Goal: Information Seeking & Learning: Learn about a topic

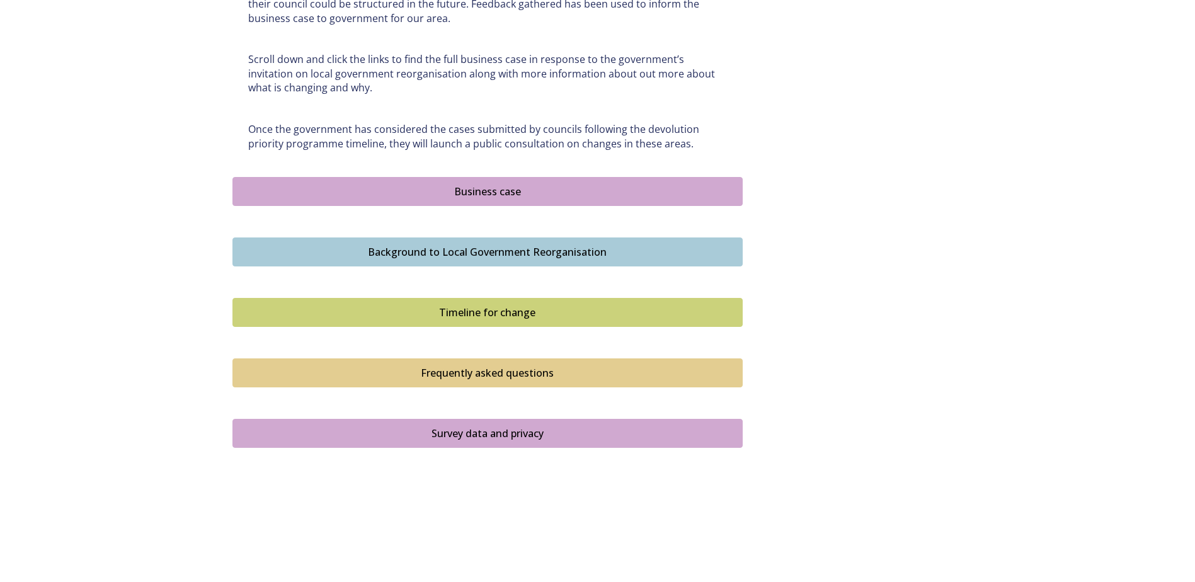
scroll to position [707, 0]
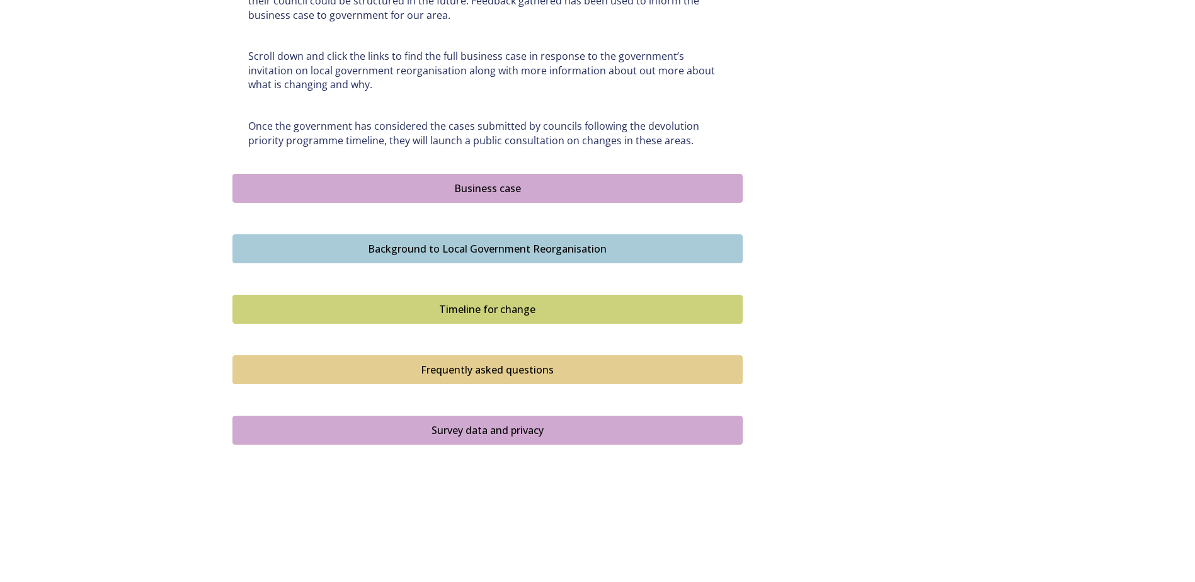
click at [465, 190] on div "Business case" at bounding box center [487, 188] width 496 height 15
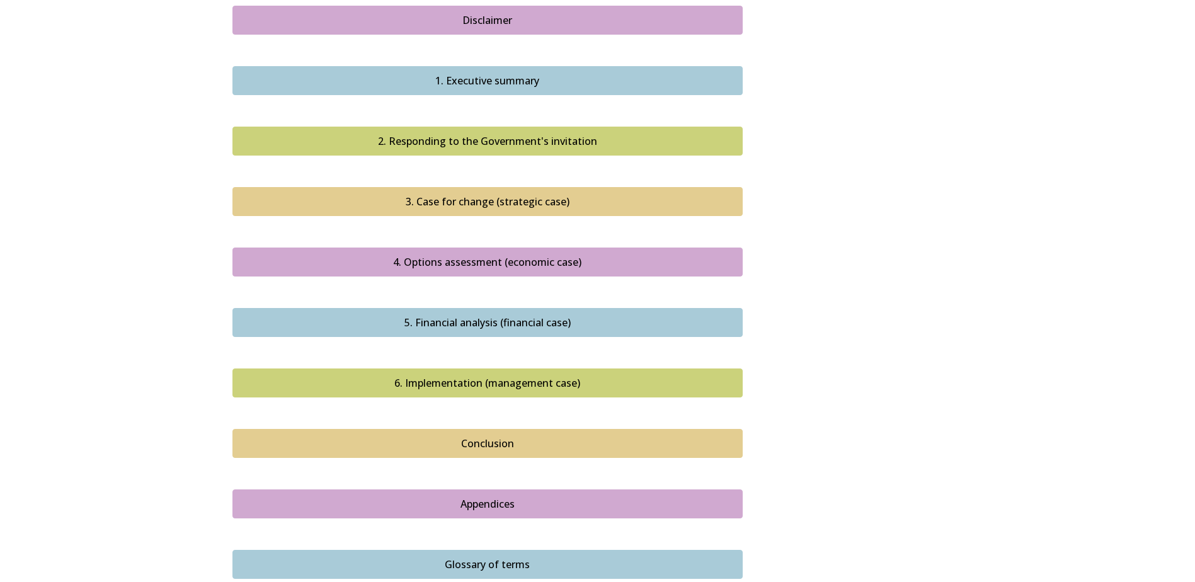
scroll to position [1134, 0]
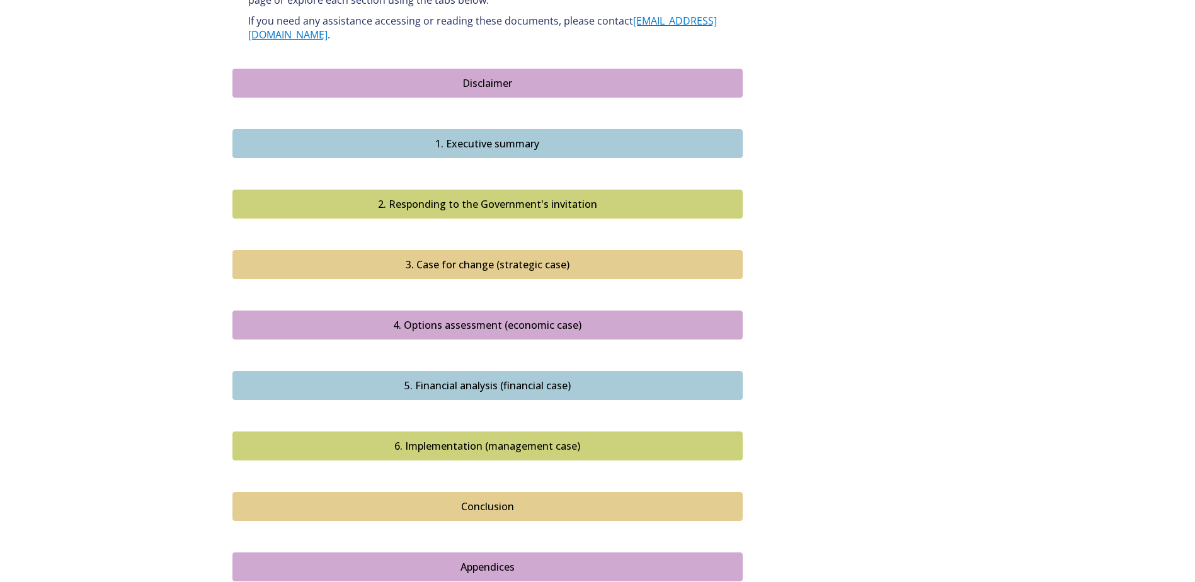
click at [470, 136] on div "1. Executive summary" at bounding box center [487, 143] width 496 height 15
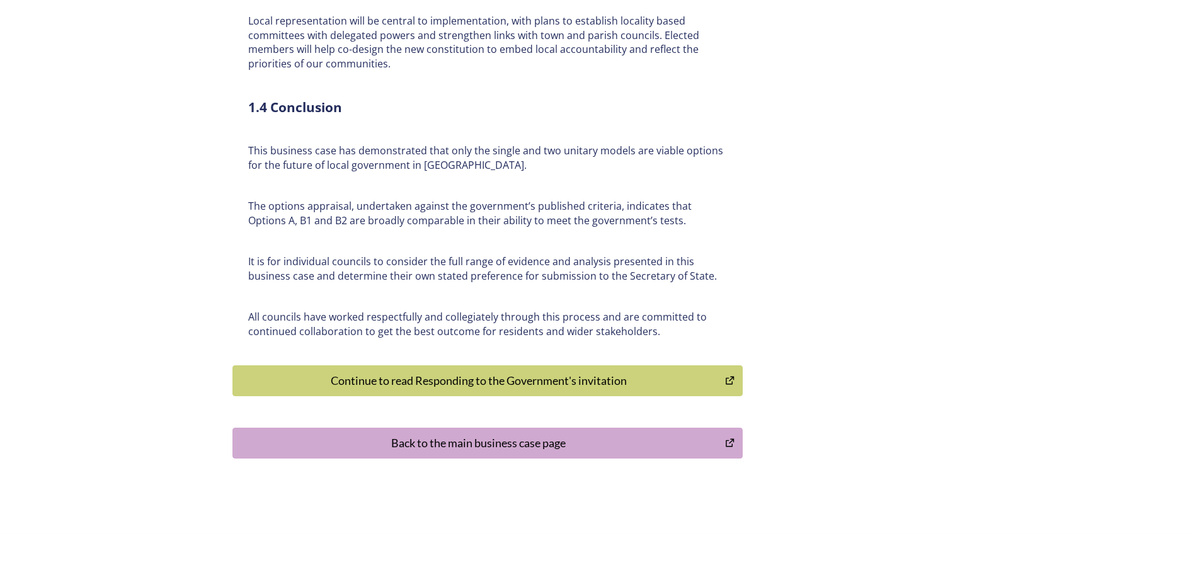
scroll to position [2892, 0]
click at [545, 434] on div "Back to the main business case page" at bounding box center [478, 442] width 479 height 17
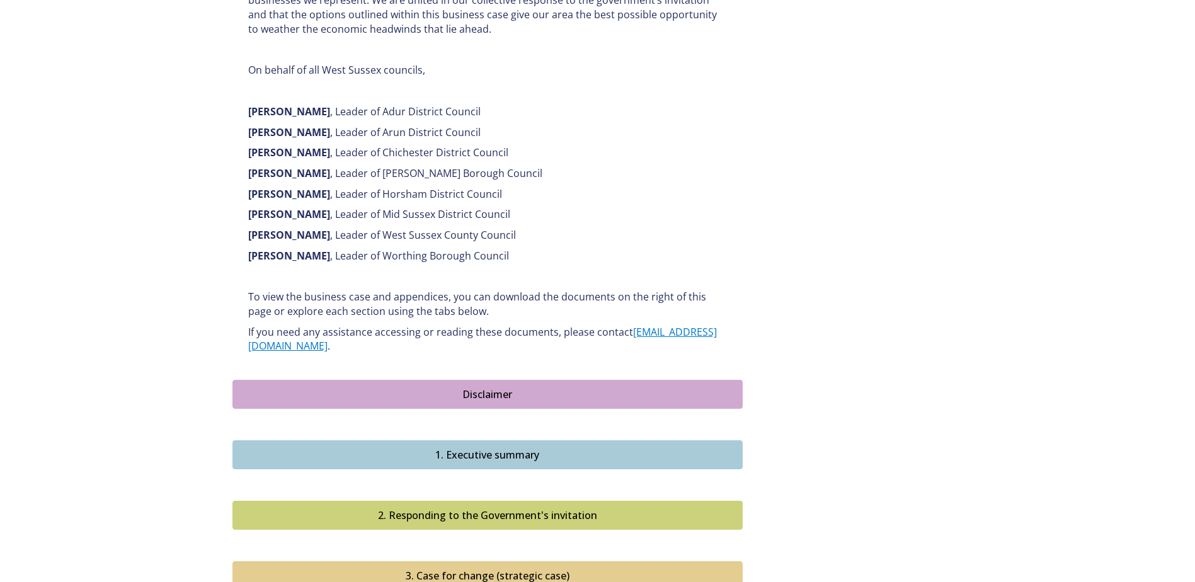
scroll to position [1134, 0]
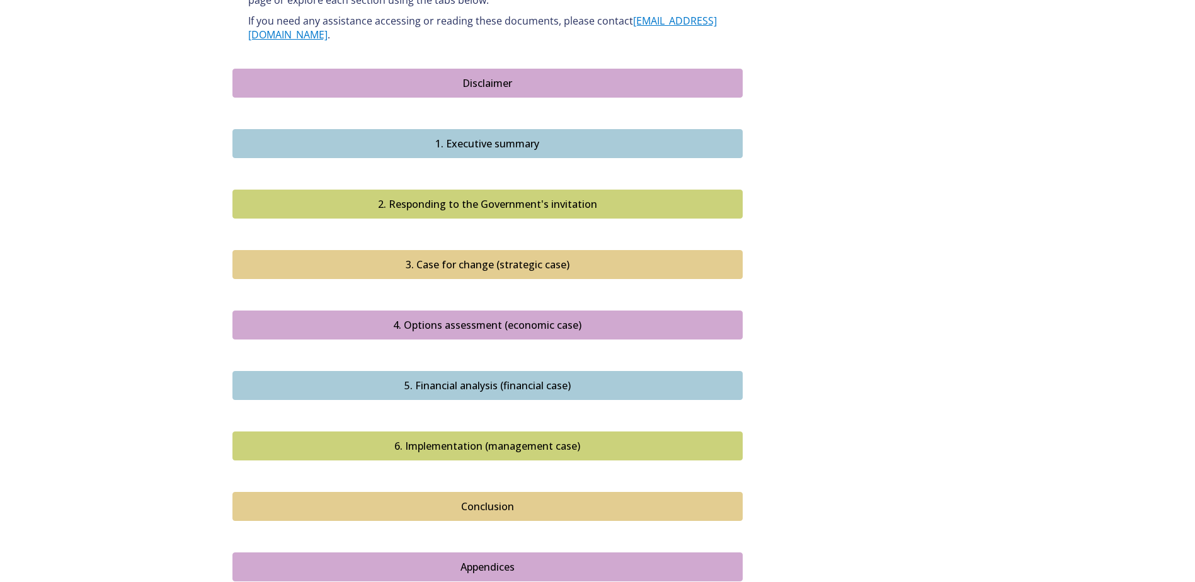
click at [475, 197] on div "2. Responding to the Government's invitation" at bounding box center [487, 204] width 496 height 15
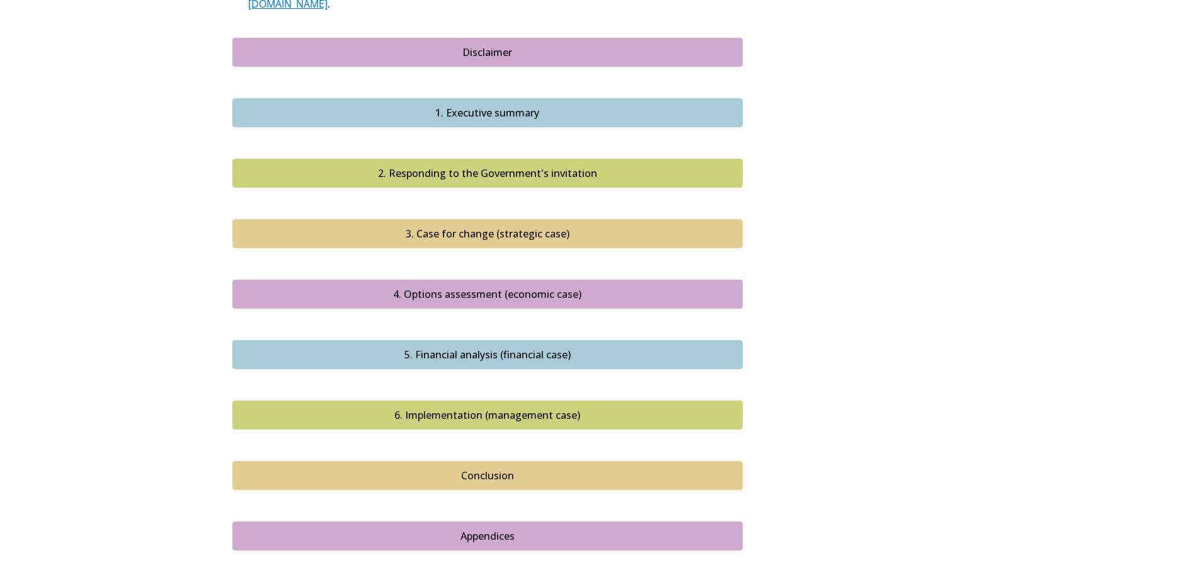
scroll to position [1197, 0]
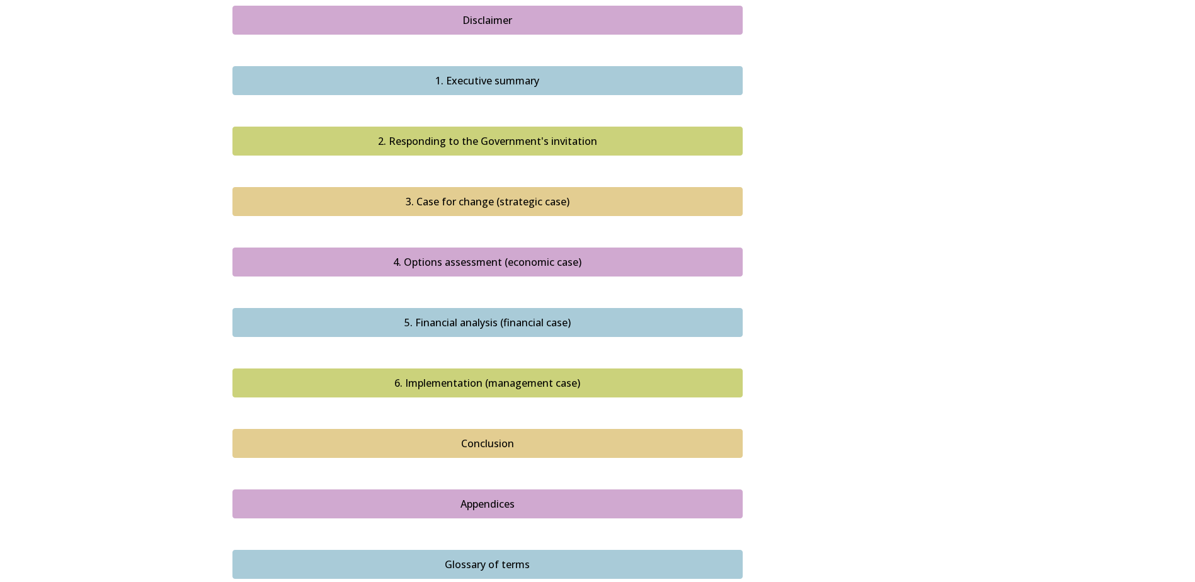
click at [431, 436] on div "Conclusion" at bounding box center [487, 443] width 496 height 15
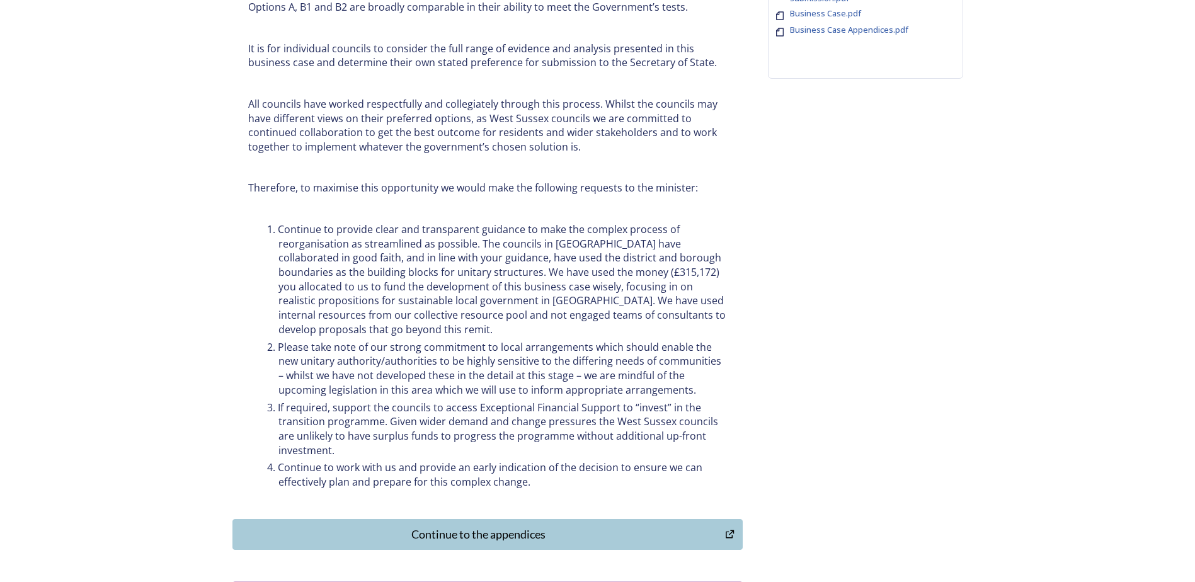
scroll to position [547, 0]
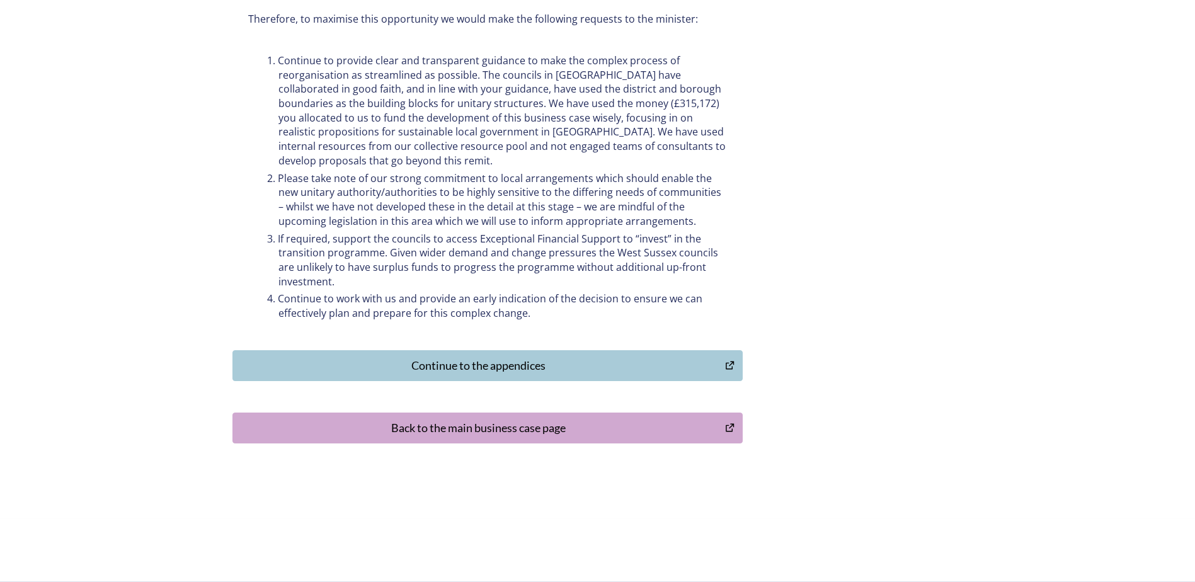
click at [444, 419] on div "Back to the main business case page" at bounding box center [478, 427] width 479 height 17
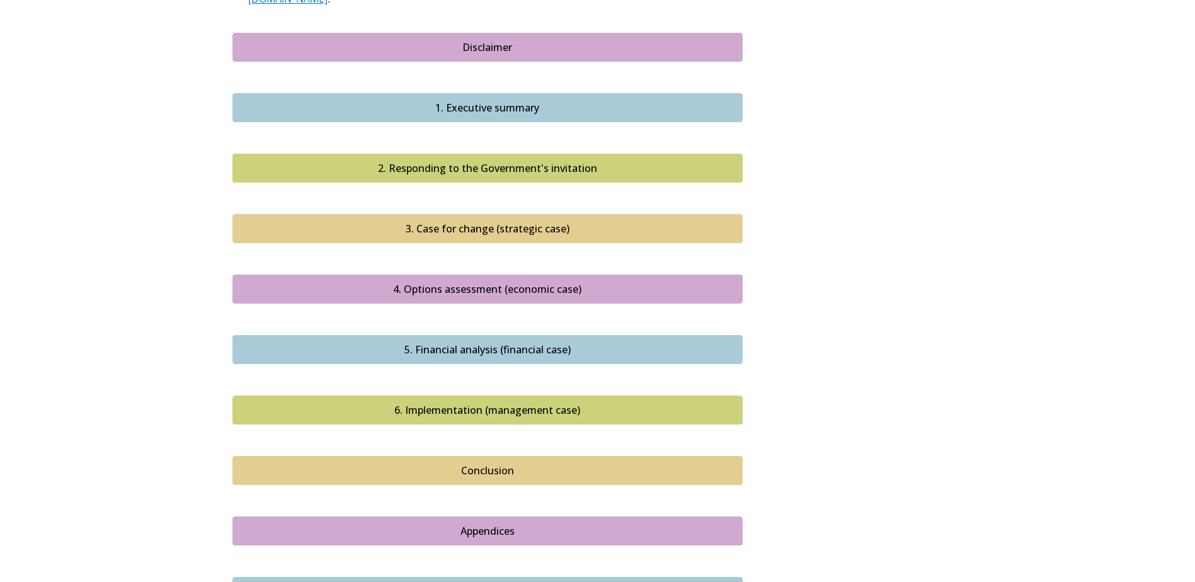
scroll to position [1318, 0]
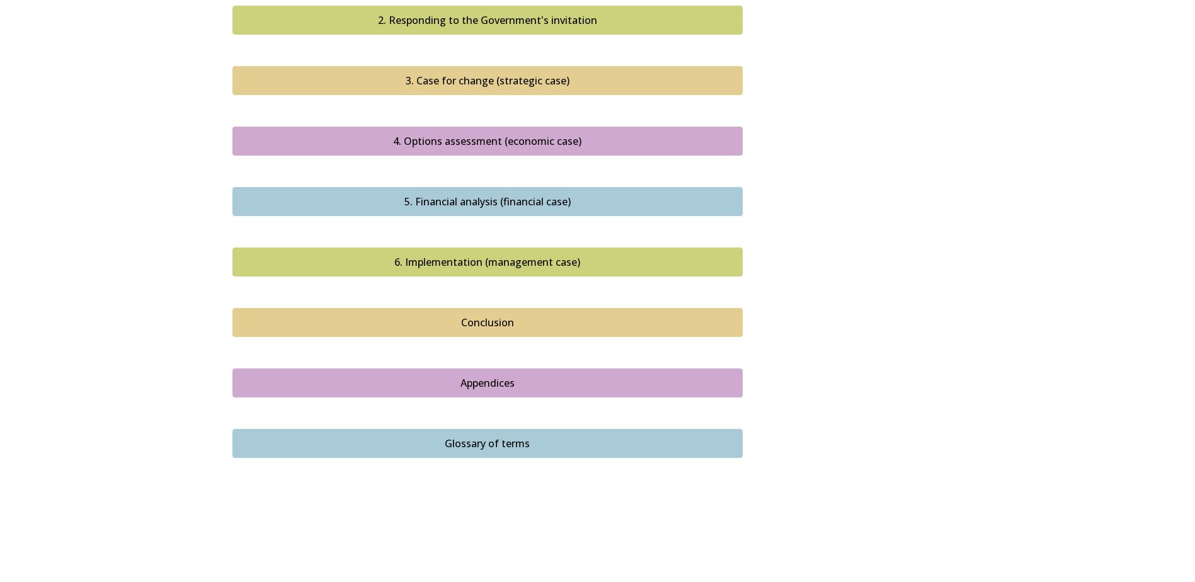
click at [450, 315] on div "Conclusion" at bounding box center [487, 322] width 496 height 15
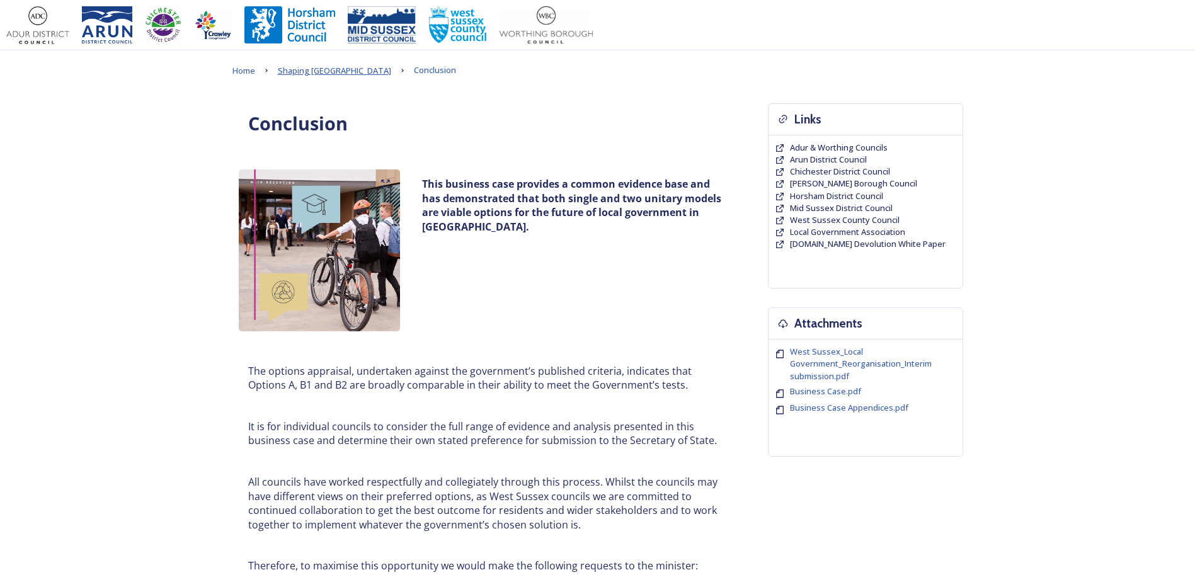
click at [324, 72] on span "Shaping [GEOGRAPHIC_DATA]" at bounding box center [334, 70] width 113 height 11
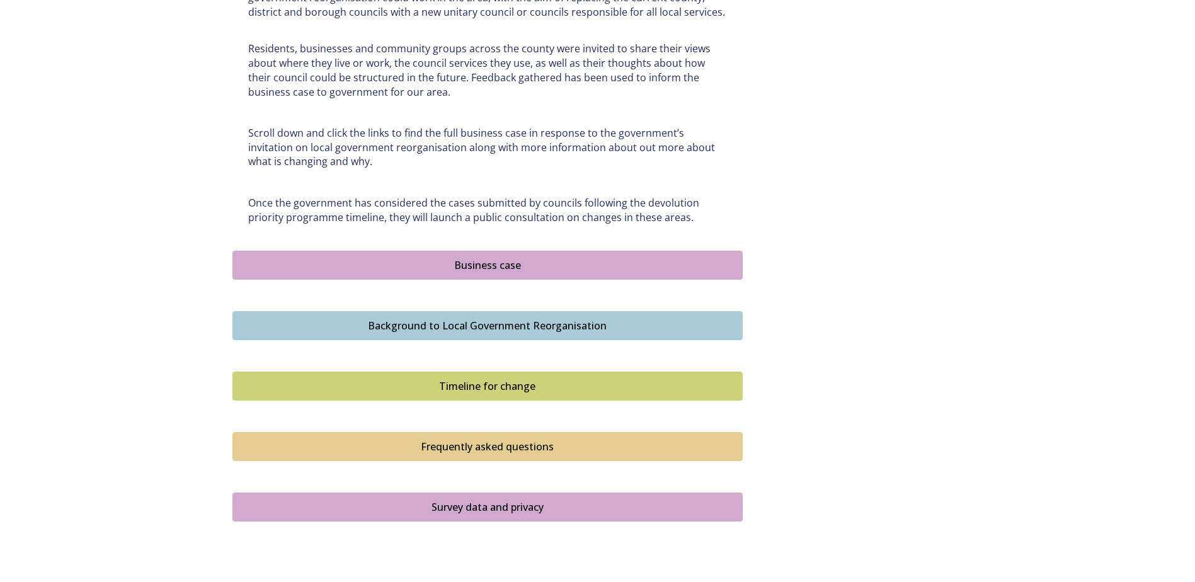
scroll to position [693, 0]
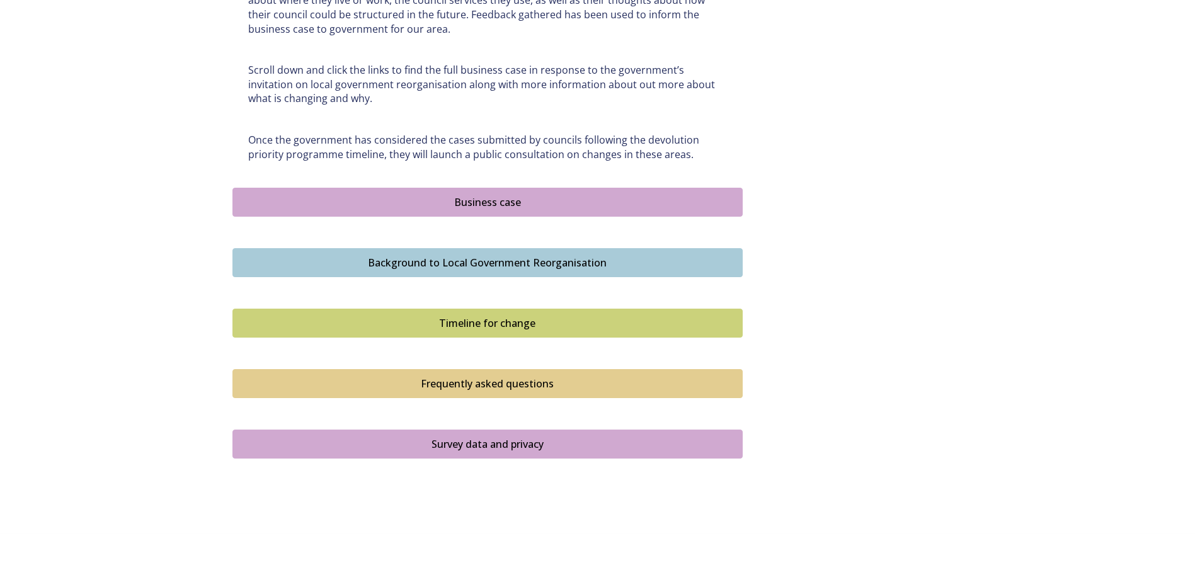
click at [491, 261] on div "Background to Local Government Reorganisation" at bounding box center [487, 262] width 496 height 15
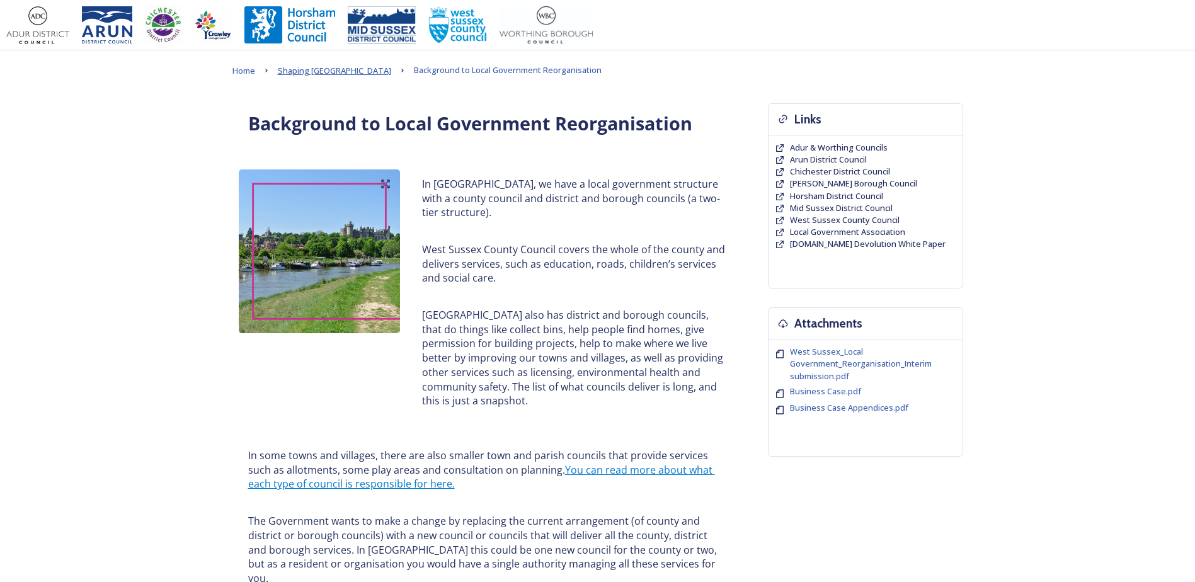
click at [333, 72] on span "Shaping [GEOGRAPHIC_DATA]" at bounding box center [334, 70] width 113 height 11
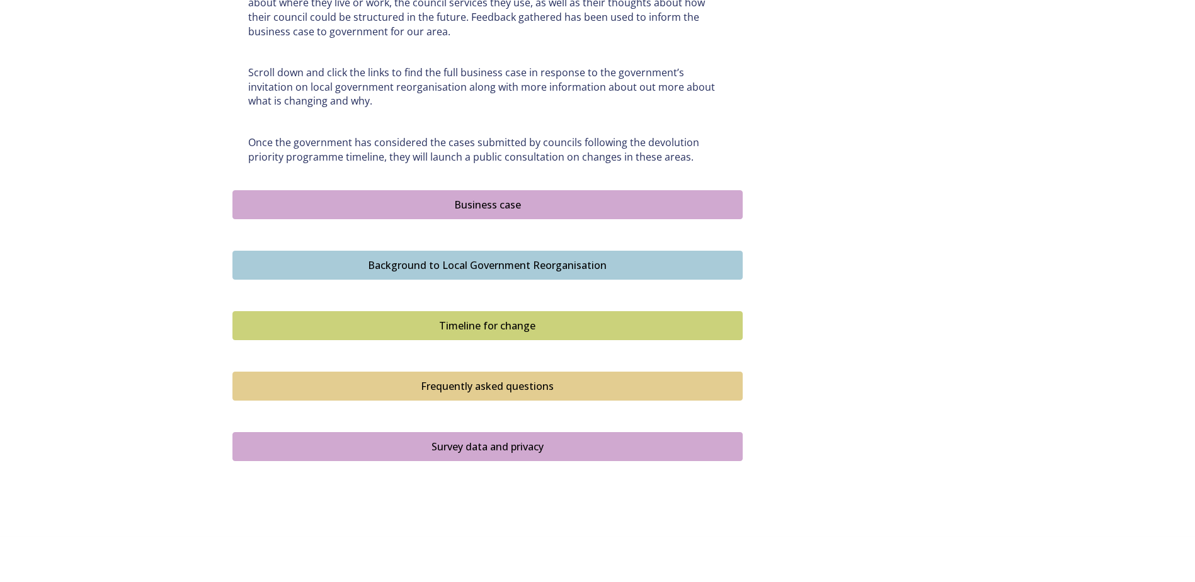
scroll to position [707, 0]
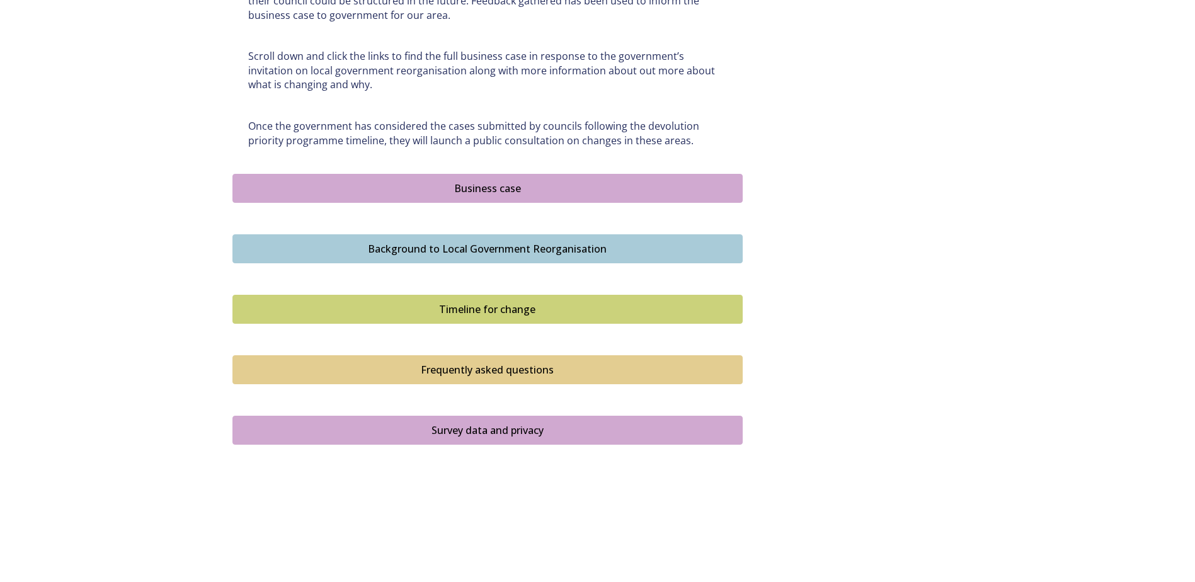
click at [487, 192] on div "Business case" at bounding box center [487, 188] width 496 height 15
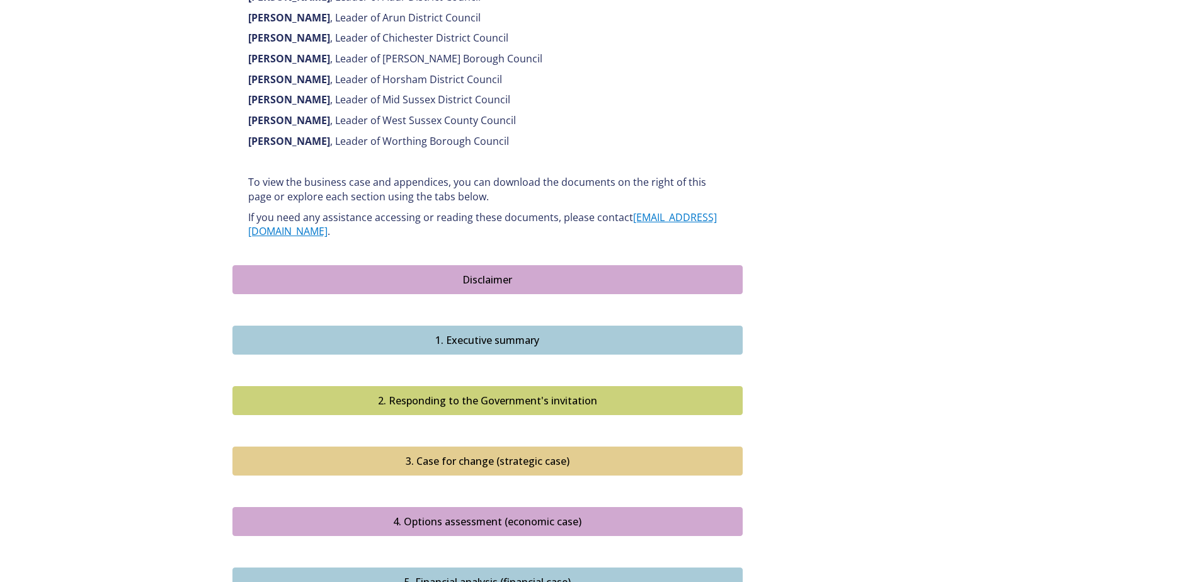
scroll to position [945, 0]
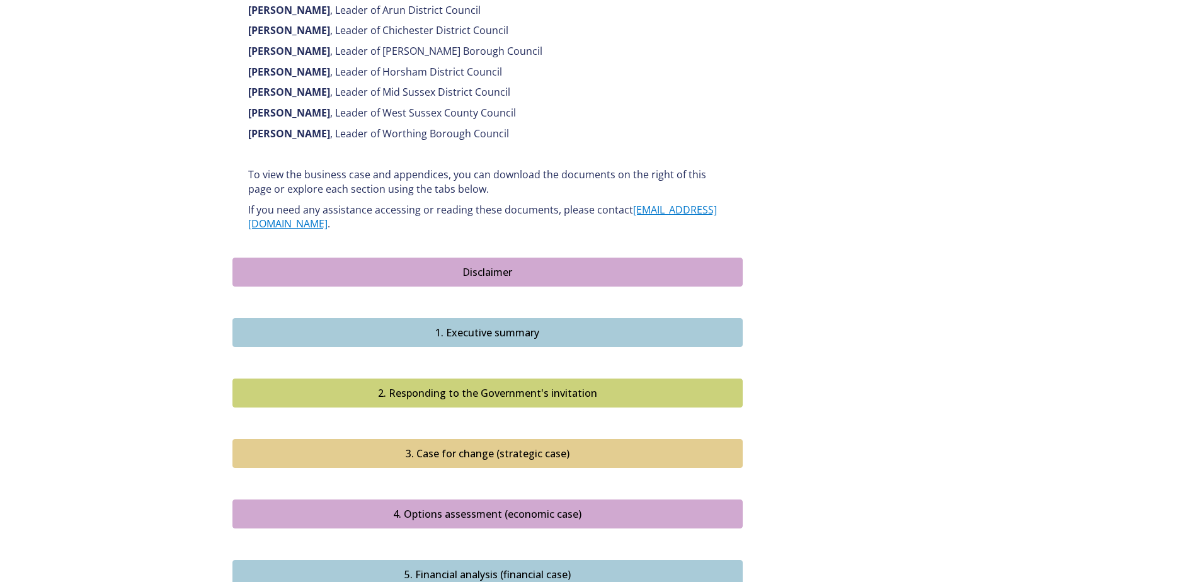
click at [523, 325] on div "1. Executive summary" at bounding box center [487, 332] width 496 height 15
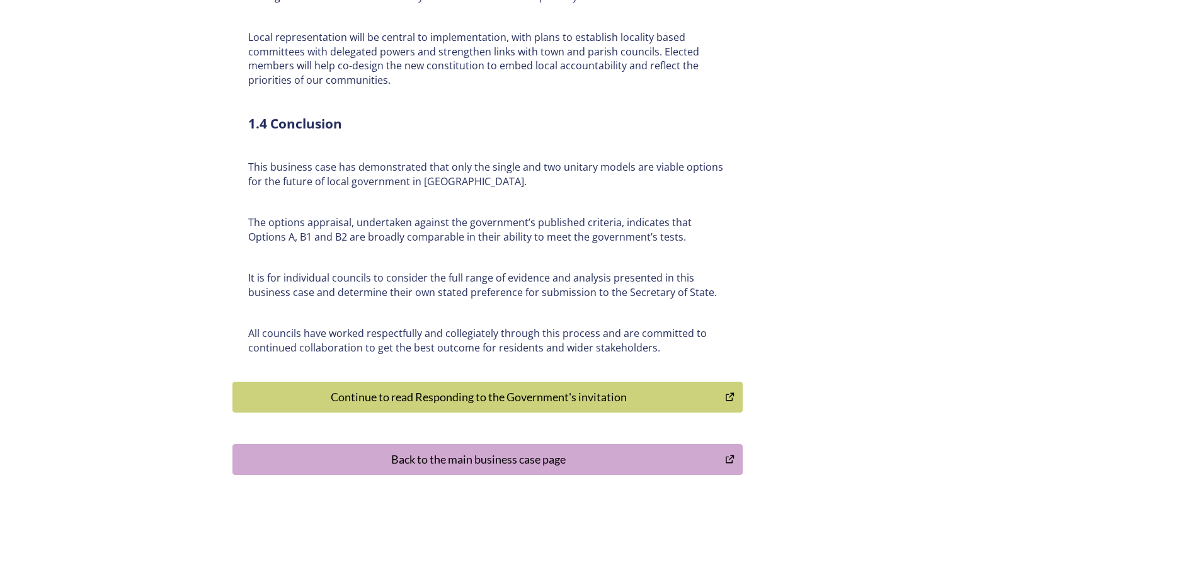
scroll to position [2892, 0]
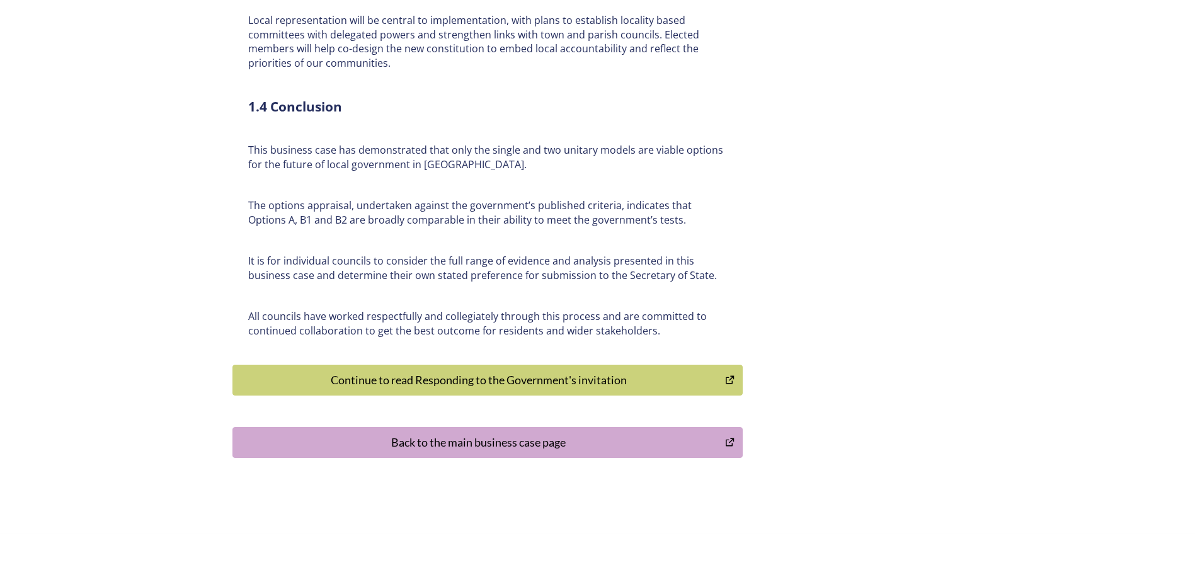
click at [503, 434] on div "Back to the main business case page" at bounding box center [478, 442] width 479 height 17
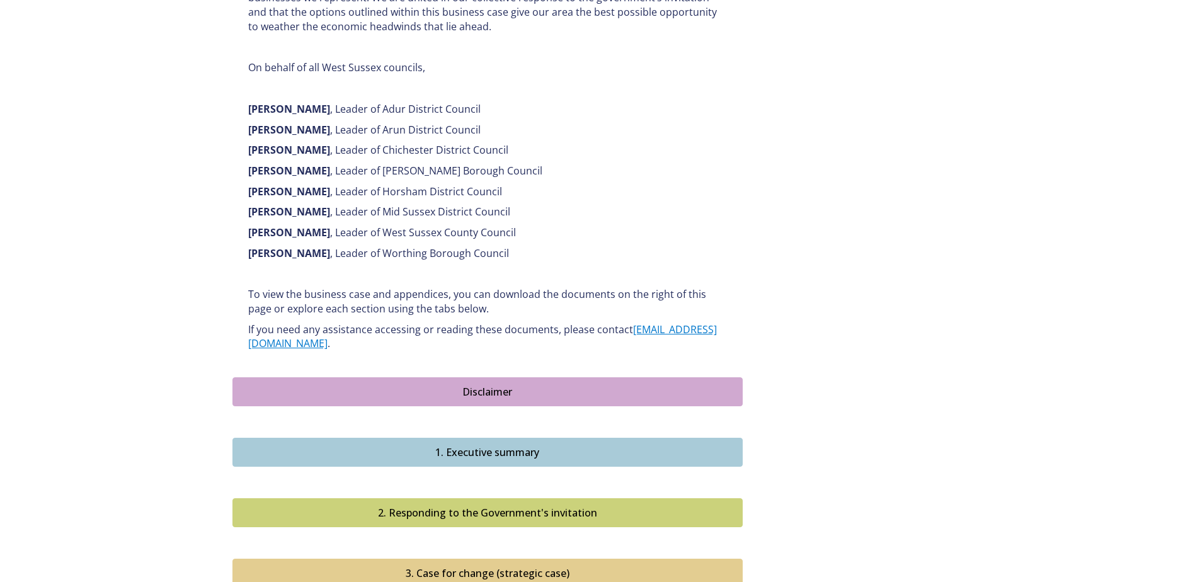
scroll to position [945, 0]
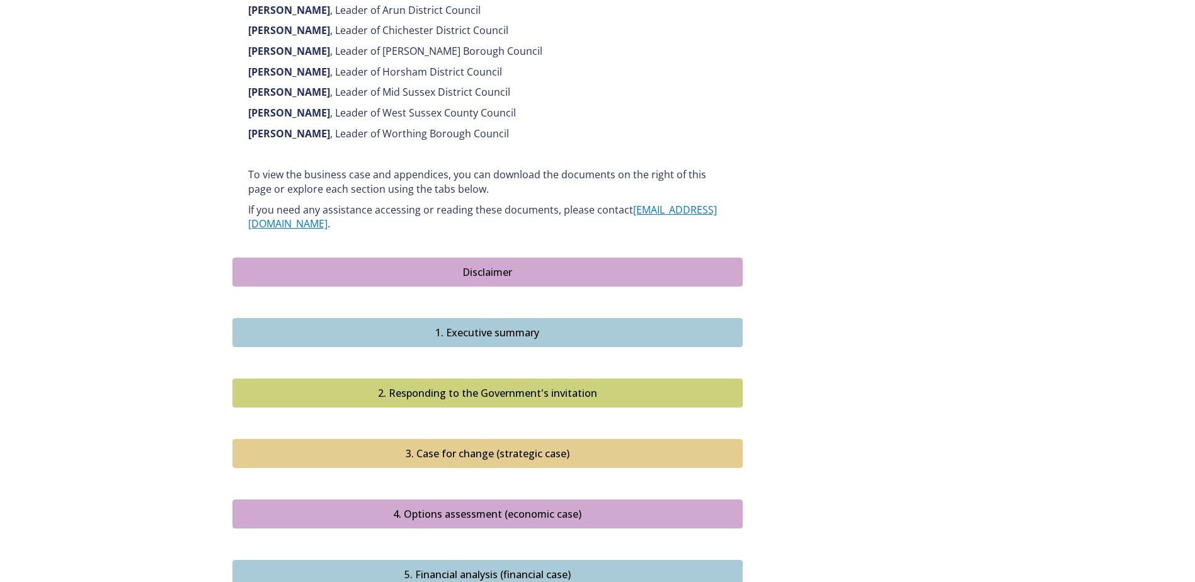
click at [393, 325] on div "1. Executive summary" at bounding box center [487, 332] width 496 height 15
